Goal: Find specific page/section: Find specific page/section

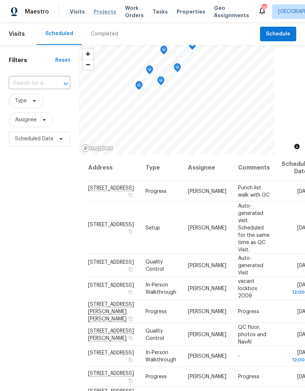
click at [109, 11] on span "Projects" at bounding box center [104, 11] width 23 height 7
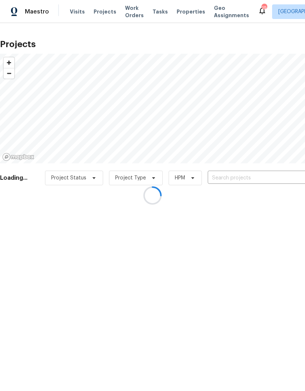
click at [187, 12] on div at bounding box center [152, 195] width 305 height 391
click at [186, 11] on div at bounding box center [152, 195] width 305 height 391
click at [186, 14] on div at bounding box center [152, 195] width 305 height 391
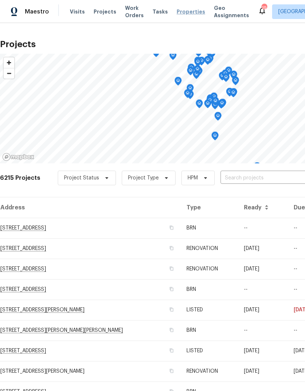
click at [182, 13] on span "Properties" at bounding box center [190, 11] width 28 height 7
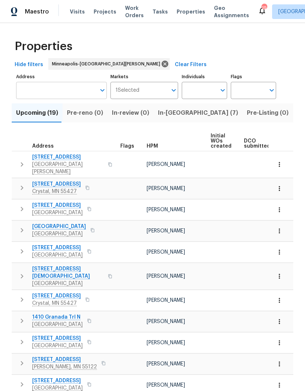
click at [66, 95] on input "Address" at bounding box center [56, 90] width 80 height 17
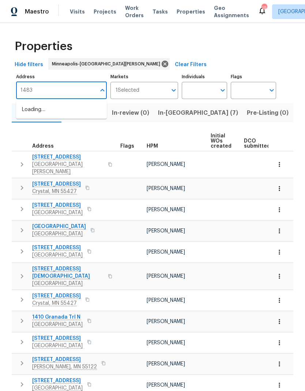
type input "14835"
click at [72, 114] on li "14835 39th Ave N Plymouth MN 55446" at bounding box center [61, 110] width 91 height 12
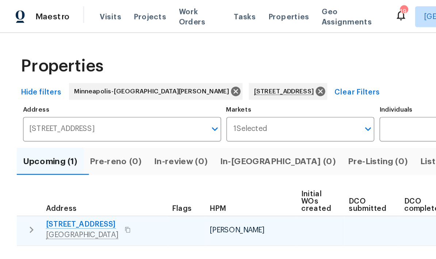
click at [58, 158] on span "14835 39th Ave N" at bounding box center [57, 156] width 50 height 7
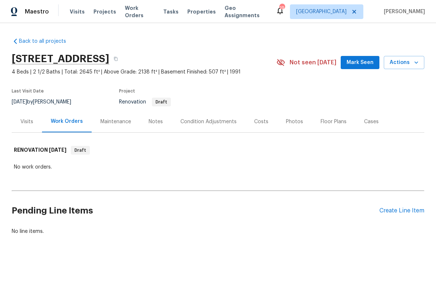
click at [205, 120] on div "Condition Adjustments" at bounding box center [208, 121] width 56 height 7
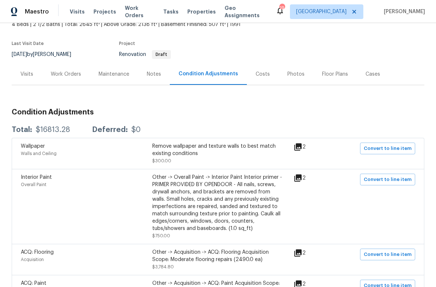
scroll to position [41, 0]
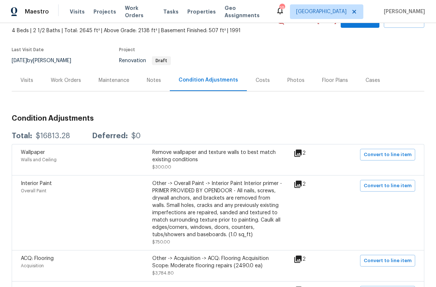
click at [157, 81] on div "Notes" at bounding box center [154, 80] width 14 height 7
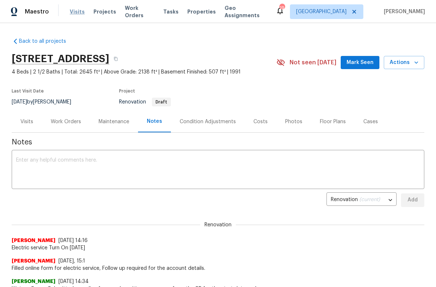
click at [76, 15] on span "Visits" at bounding box center [77, 11] width 15 height 7
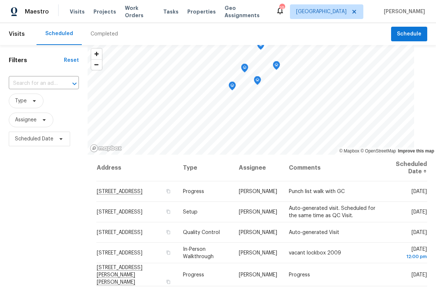
click at [111, 28] on div "Completed" at bounding box center [104, 34] width 45 height 22
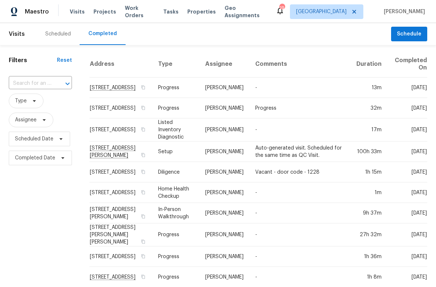
click at [54, 39] on div "Scheduled" at bounding box center [58, 34] width 43 height 22
